Goal: Information Seeking & Learning: Learn about a topic

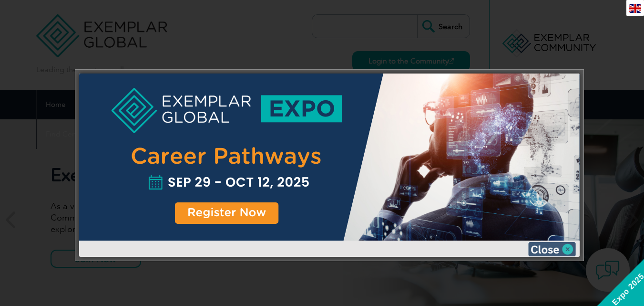
click at [571, 247] on img at bounding box center [552, 249] width 48 height 14
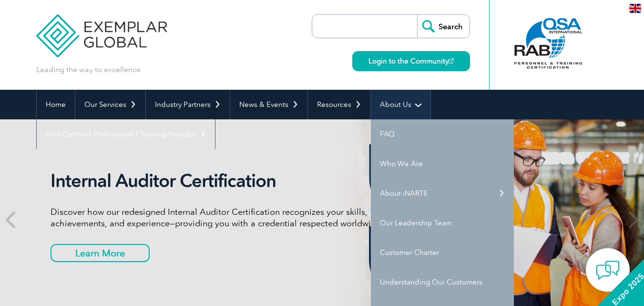
click at [411, 108] on link "About Us" at bounding box center [401, 105] width 60 height 30
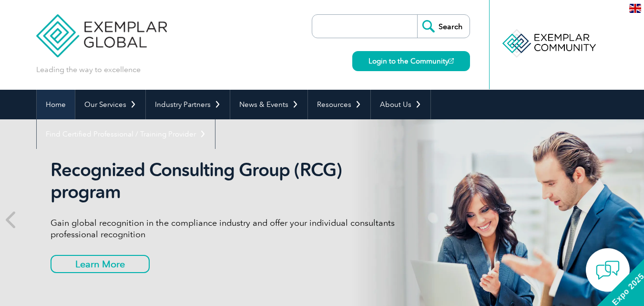
click at [58, 103] on link "Home" at bounding box center [56, 105] width 38 height 30
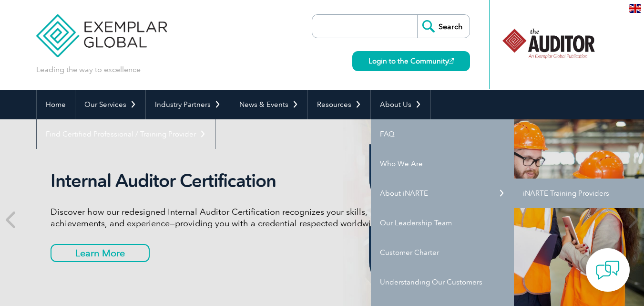
click at [534, 197] on link "iNARTE Training Providers" at bounding box center [585, 193] width 143 height 30
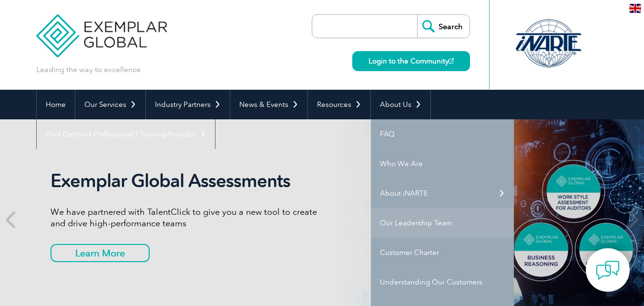
click at [413, 222] on link "Our Leadership Team" at bounding box center [442, 223] width 143 height 30
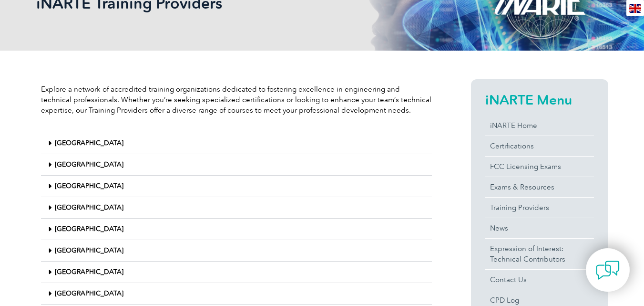
scroll to position [48, 0]
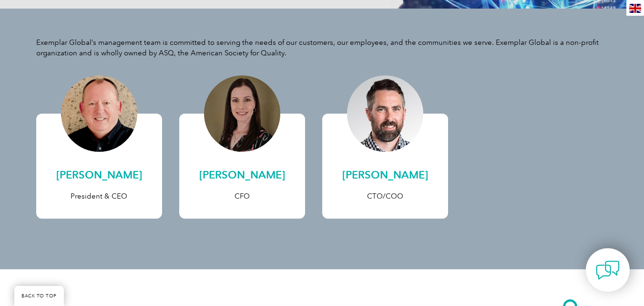
scroll to position [122, 0]
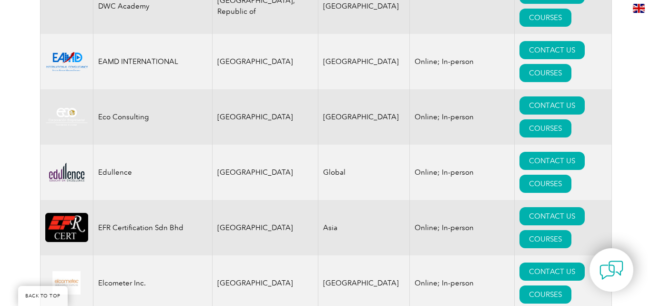
scroll to position [4528, 0]
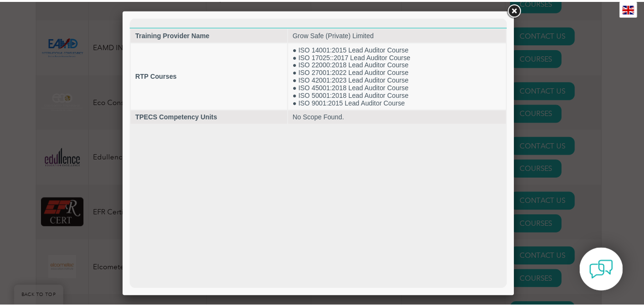
scroll to position [0, 0]
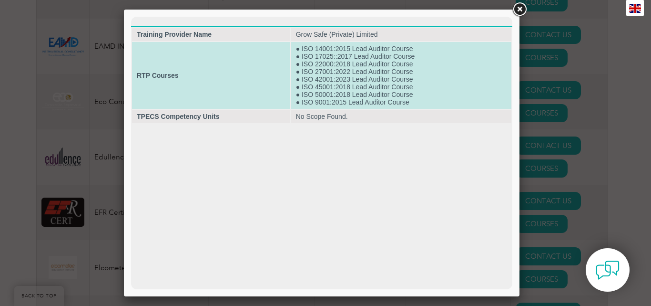
click at [415, 103] on td "● ISO 14001:2015 Lead Auditor Course ● ISO 17025::2017 Lead Auditor Course ● IS…" at bounding box center [401, 75] width 220 height 67
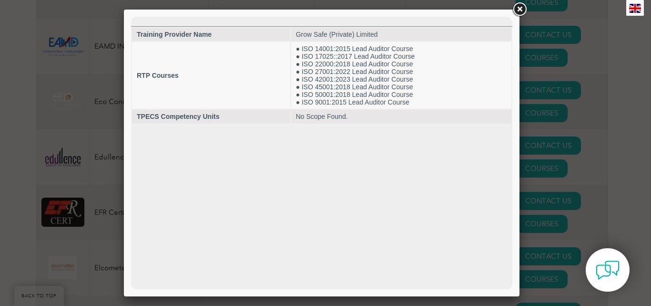
click at [428, 124] on html "Training Provider Name Grow Safe (Private) Limited RTP Courses ● ISO 14001:2015…" at bounding box center [321, 70] width 381 height 107
click at [519, 6] on link at bounding box center [519, 9] width 17 height 17
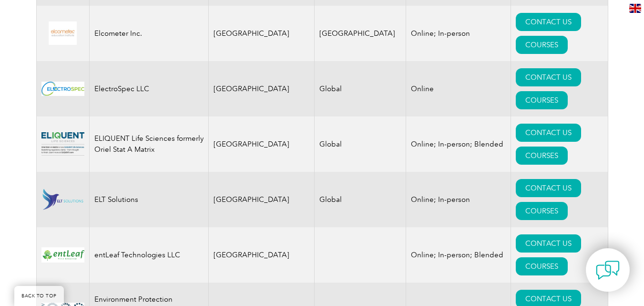
scroll to position [4767, 0]
